Goal: Transaction & Acquisition: Purchase product/service

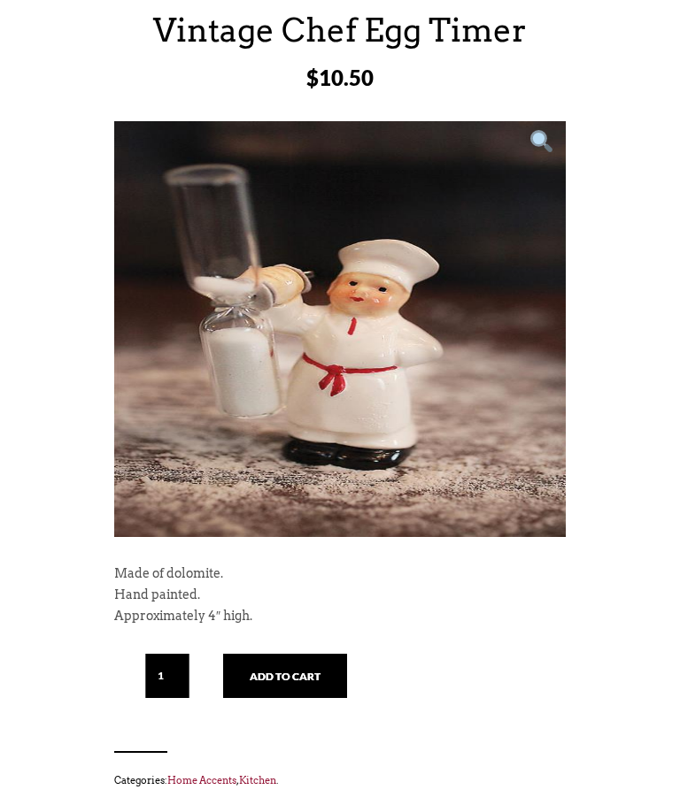
scroll to position [242, 0]
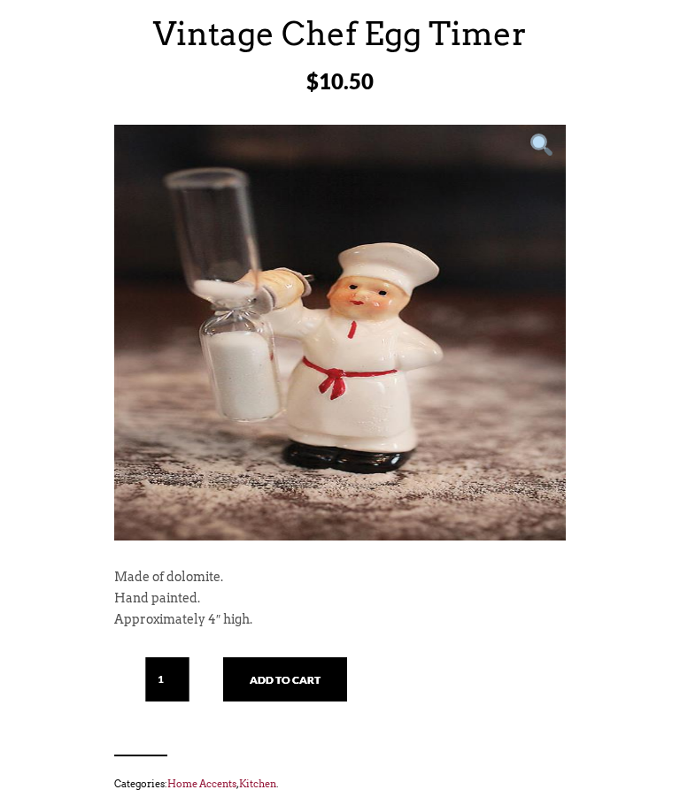
click at [285, 687] on button "Add to cart" at bounding box center [285, 680] width 124 height 44
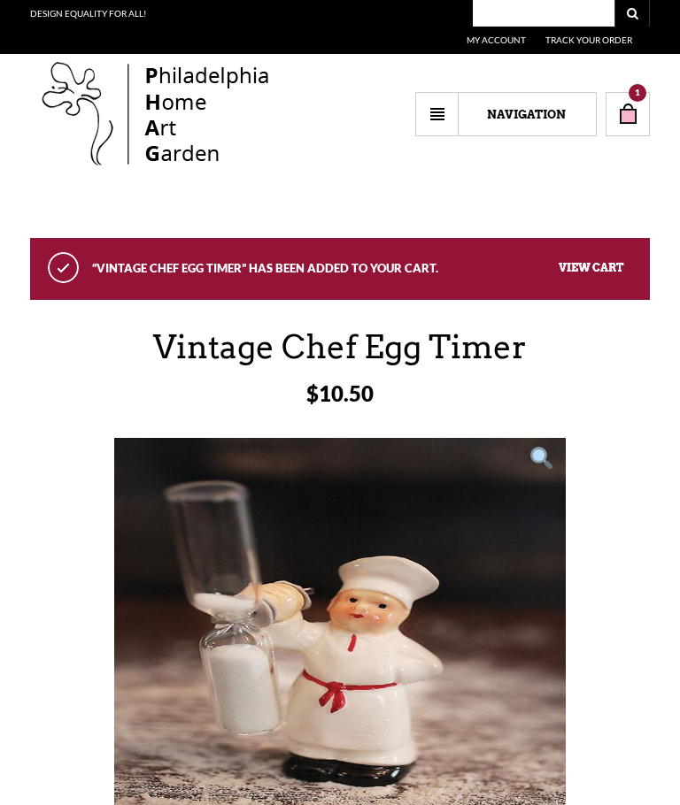
click at [520, 114] on select "Navigation Home Accents — Furniture —— Living —— Dining —— Bedroom —— The White…" at bounding box center [505, 114] width 181 height 44
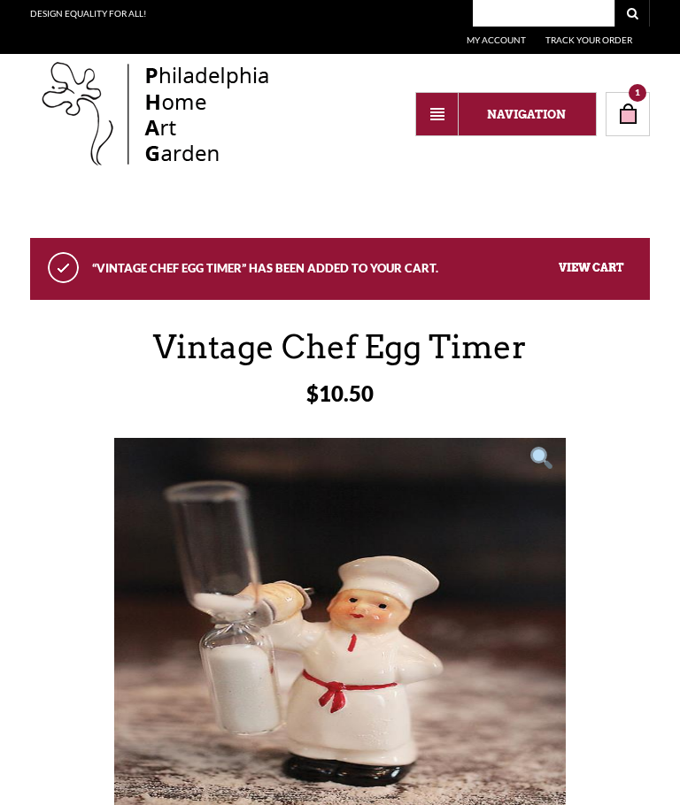
select select "[URL][DOMAIN_NAME]"
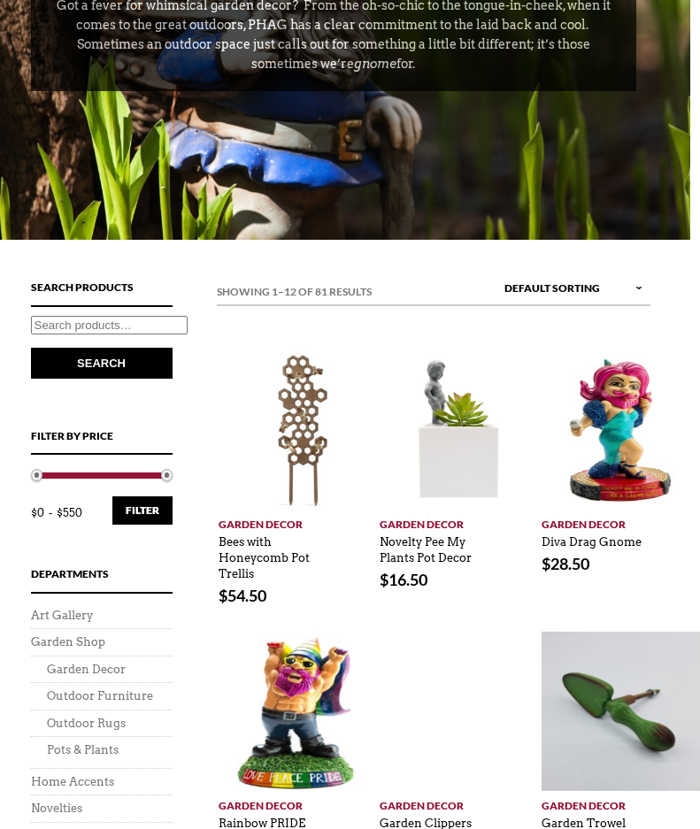
scroll to position [402, 10]
